Goal: Find specific page/section: Find specific page/section

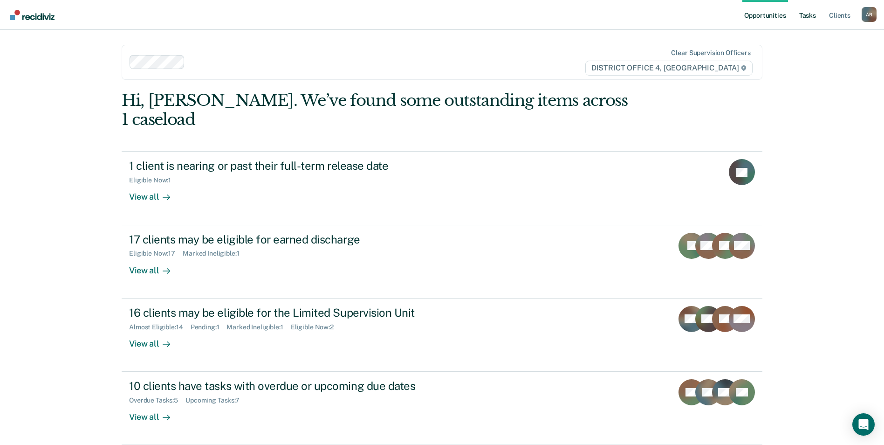
click at [809, 16] on link "Tasks" at bounding box center [807, 15] width 21 height 30
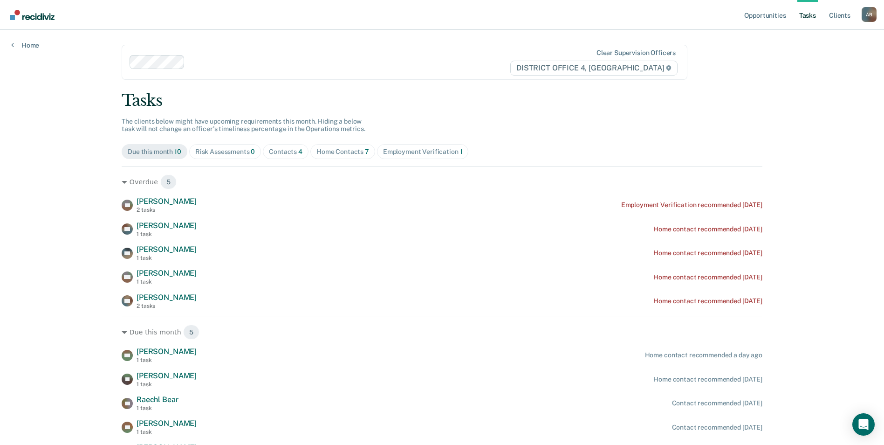
click at [811, 14] on link "Tasks" at bounding box center [807, 15] width 21 height 30
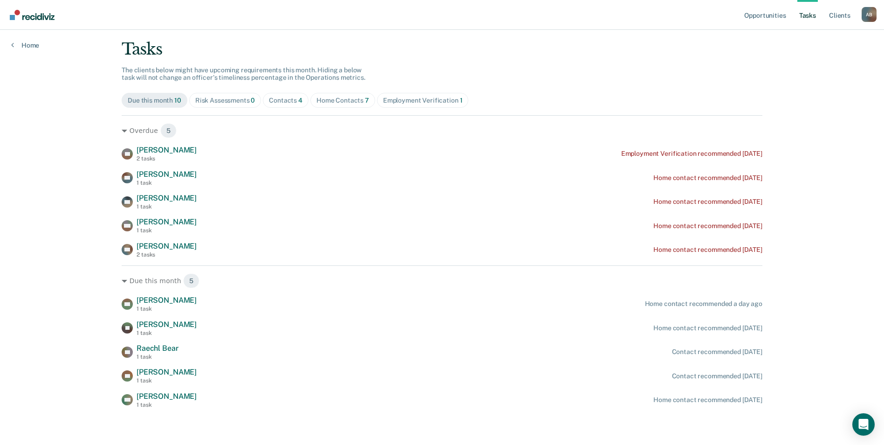
scroll to position [52, 0]
click at [280, 98] on div "Contacts 4" at bounding box center [286, 100] width 34 height 8
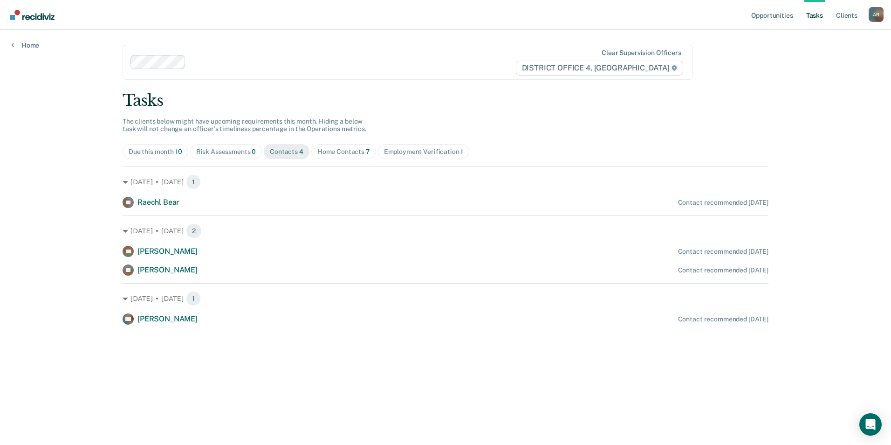
click at [347, 148] on div "Home Contacts 7" at bounding box center [343, 152] width 53 height 8
